Goal: Navigation & Orientation: Find specific page/section

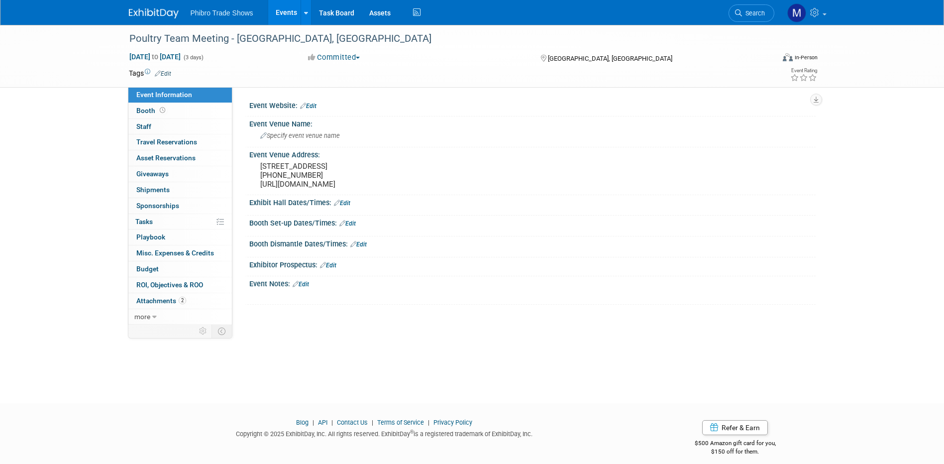
click at [293, 11] on link "Events" at bounding box center [286, 12] width 36 height 25
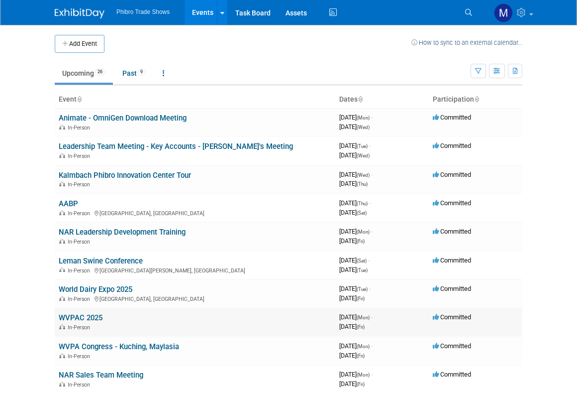
scroll to position [50, 0]
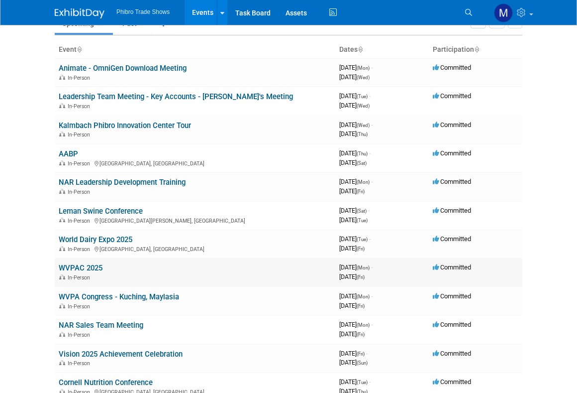
click at [93, 268] on link "WVPAC 2025" at bounding box center [81, 267] width 44 height 9
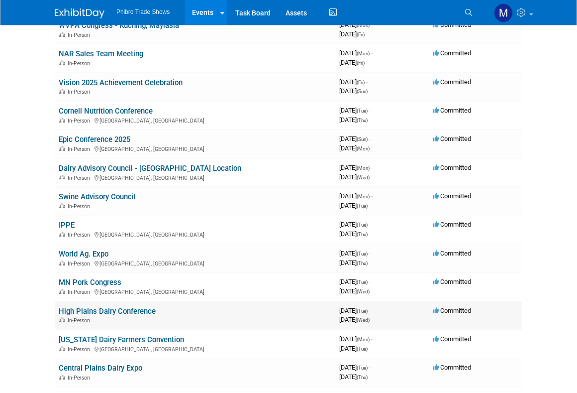
scroll to position [299, 0]
